Goal: Entertainment & Leisure: Consume media (video, audio)

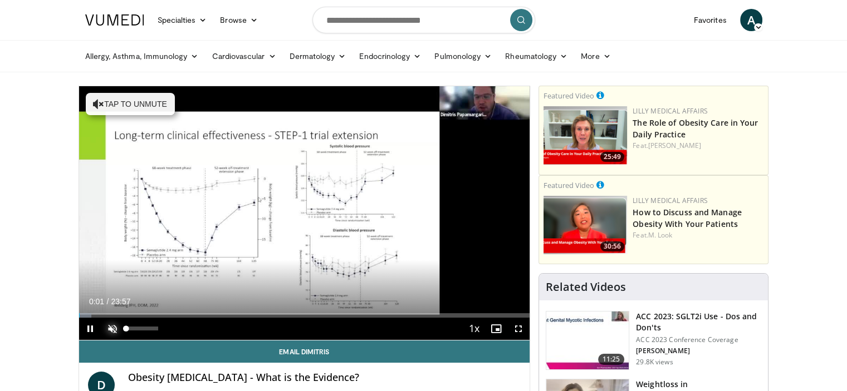
click at [112, 327] on span "Video Player" at bounding box center [112, 329] width 22 height 22
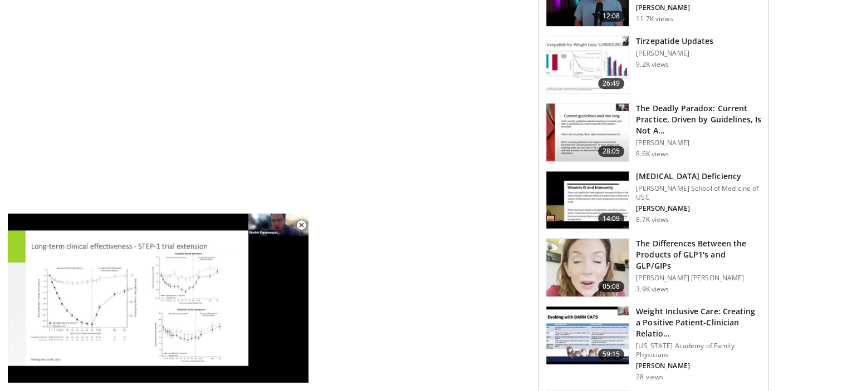
scroll to position [668, 0]
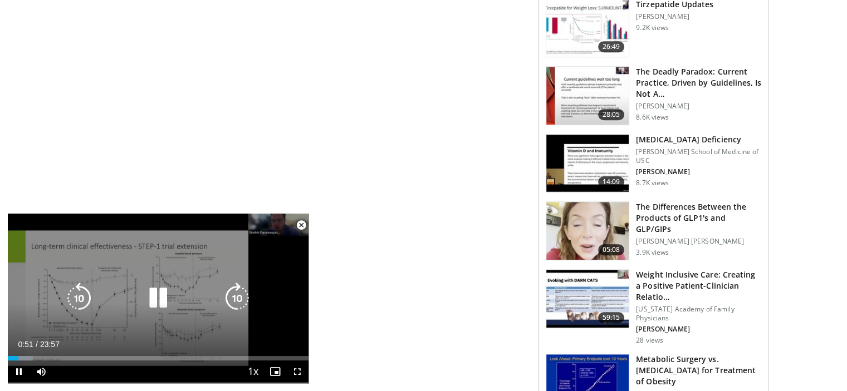
drag, startPoint x: 156, startPoint y: 296, endPoint x: 190, endPoint y: 225, distance: 77.7
click at [160, 291] on icon "Video Player" at bounding box center [158, 298] width 31 height 31
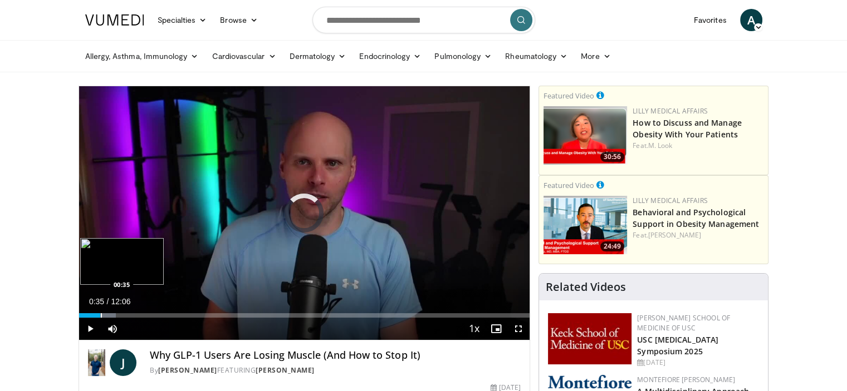
click at [101, 315] on div "Progress Bar" at bounding box center [101, 315] width 1 height 4
click at [139, 314] on div "Progress Bar" at bounding box center [139, 315] width 1 height 4
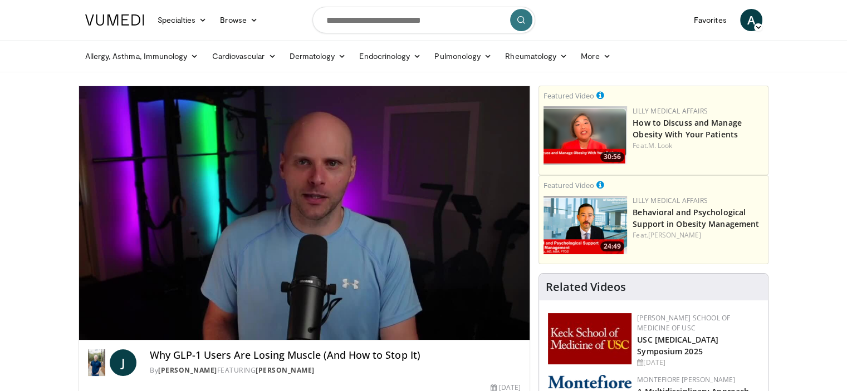
click at [198, 316] on video-js "**********" at bounding box center [304, 213] width 451 height 254
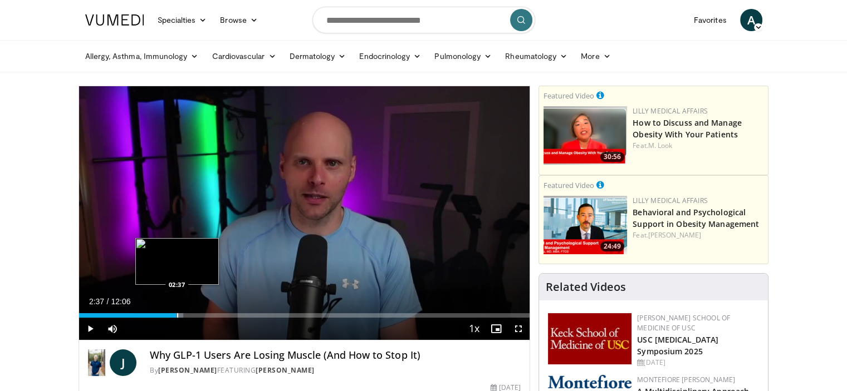
click at [177, 315] on div "Progress Bar" at bounding box center [177, 315] width 1 height 4
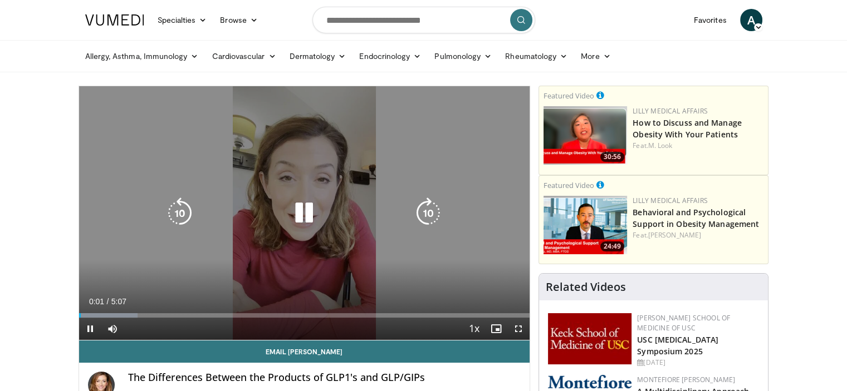
click at [304, 210] on icon "Video Player" at bounding box center [303, 213] width 31 height 31
